Goal: Task Accomplishment & Management: Use online tool/utility

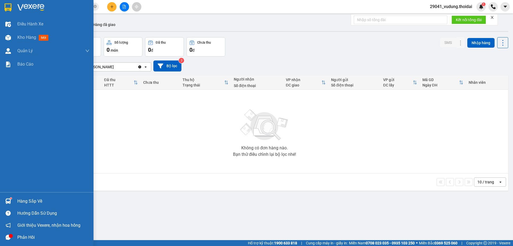
click at [32, 202] on div "Hàng sắp về" at bounding box center [53, 201] width 72 height 8
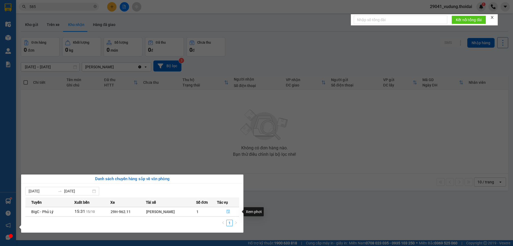
click at [227, 211] on icon "file-done" at bounding box center [228, 211] width 4 height 4
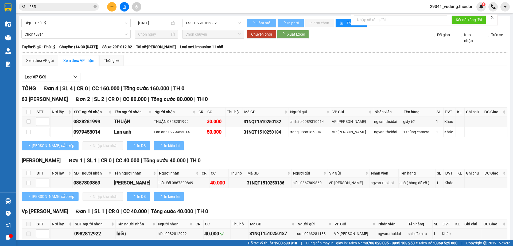
click at [27, 203] on div "[PERSON_NAME] 1 | SL 1 | CR 0 | CC 40.000 | Tổng cước 40.000 | TH 0 STT Nơi lấy…" at bounding box center [265, 180] width 486 height 48
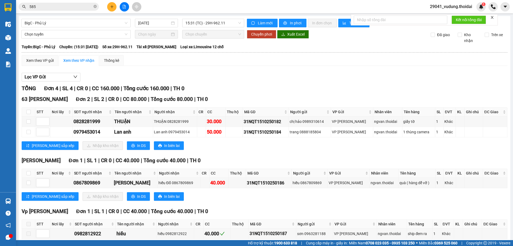
scroll to position [26, 0]
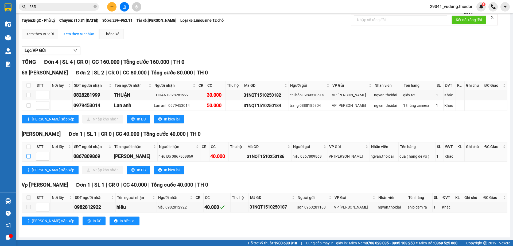
click at [30, 156] on input "checkbox" at bounding box center [28, 156] width 4 height 4
checkbox input "true"
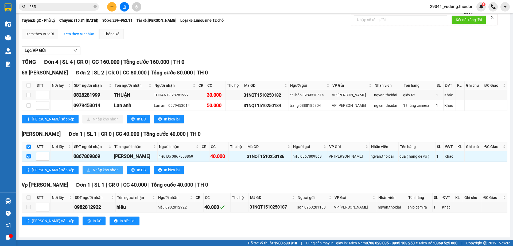
click at [93, 168] on span "Nhập kho nhận" at bounding box center [106, 170] width 26 height 6
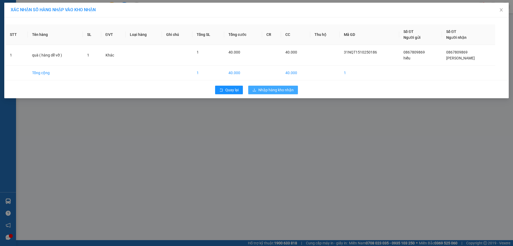
click at [263, 93] on button "Nhập hàng kho nhận" at bounding box center [273, 90] width 50 height 9
